Goal: Task Accomplishment & Management: Use online tool/utility

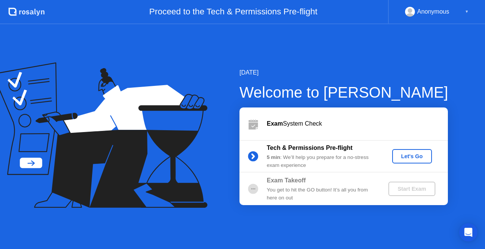
drag, startPoint x: 0, startPoint y: 0, endPoint x: 413, endPoint y: 156, distance: 441.8
click at [413, 156] on div "Let's Go" at bounding box center [412, 156] width 34 height 6
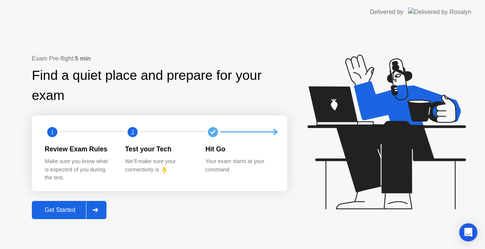
click at [96, 208] on icon at bounding box center [95, 210] width 6 height 5
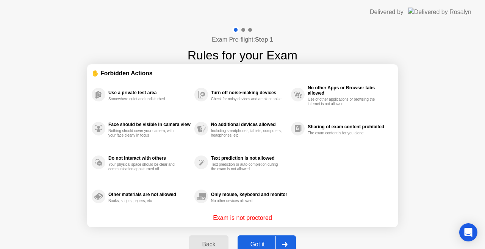
click at [284, 243] on icon at bounding box center [285, 244] width 6 height 5
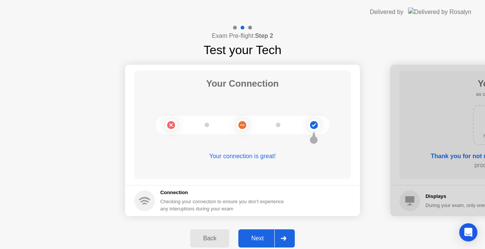
click at [285, 235] on div at bounding box center [283, 238] width 18 height 17
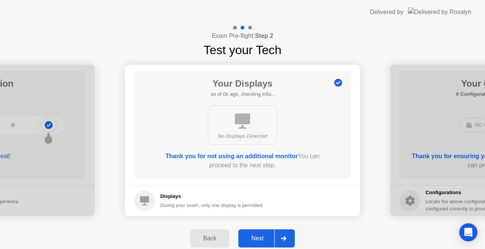
click at [285, 235] on div at bounding box center [283, 238] width 18 height 17
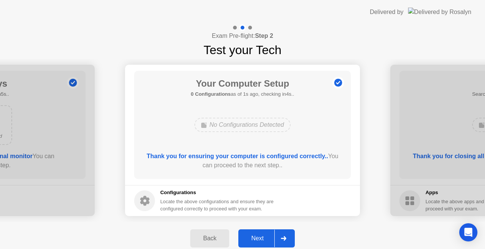
click at [285, 235] on div at bounding box center [283, 238] width 18 height 17
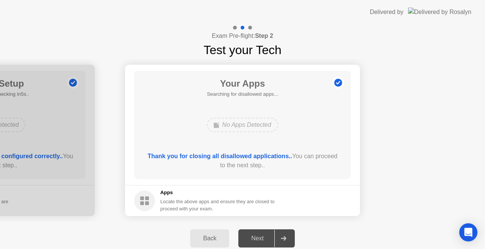
click at [285, 235] on div at bounding box center [283, 238] width 18 height 17
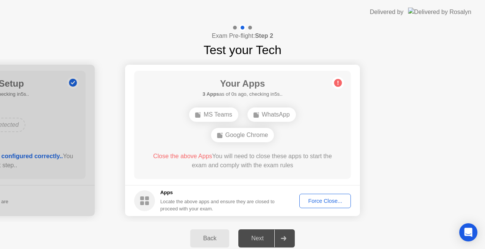
click at [335, 203] on div "Force Close..." at bounding box center [325, 201] width 46 height 6
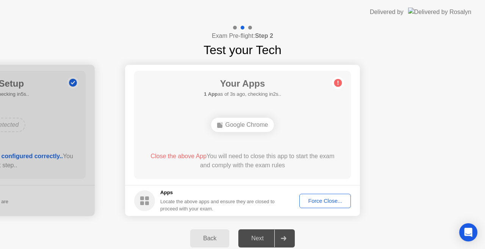
click at [330, 198] on div "Force Close..." at bounding box center [325, 201] width 46 height 6
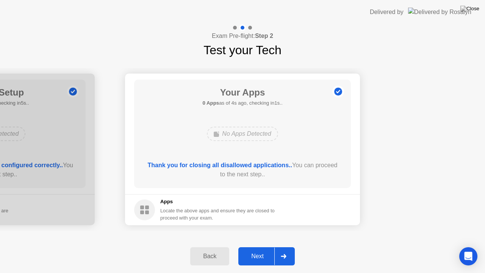
click at [285, 249] on icon at bounding box center [284, 256] width 6 height 5
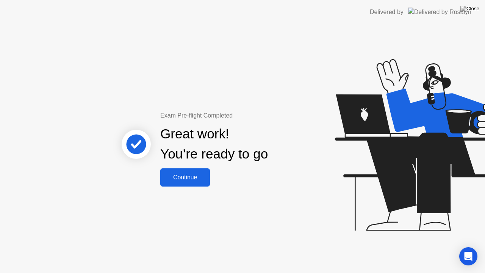
click at [195, 176] on div "Continue" at bounding box center [184, 177] width 45 height 7
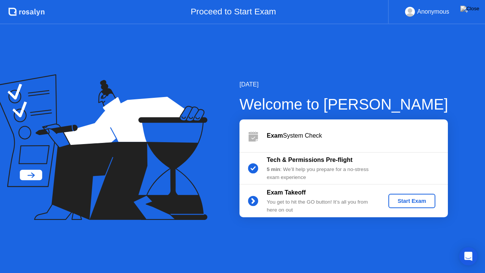
click at [422, 198] on div "Start Exam" at bounding box center [411, 201] width 41 height 6
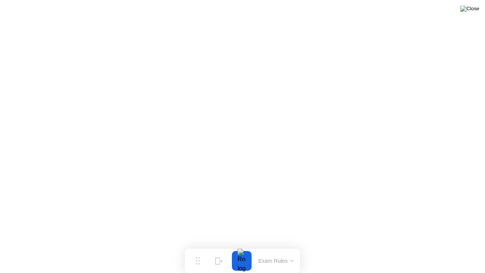
click at [470, 11] on img at bounding box center [469, 9] width 19 height 6
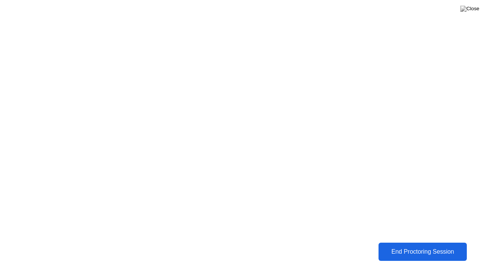
click at [420, 249] on div "End Proctoring Session" at bounding box center [423, 251] width 84 height 7
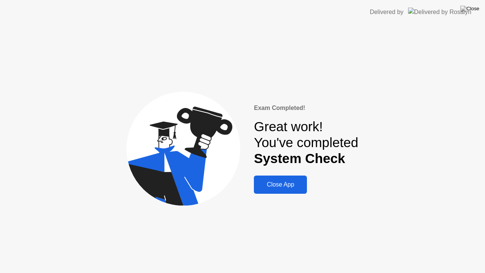
click at [283, 186] on div "Close App" at bounding box center [280, 184] width 48 height 7
